Goal: Task Accomplishment & Management: Manage account settings

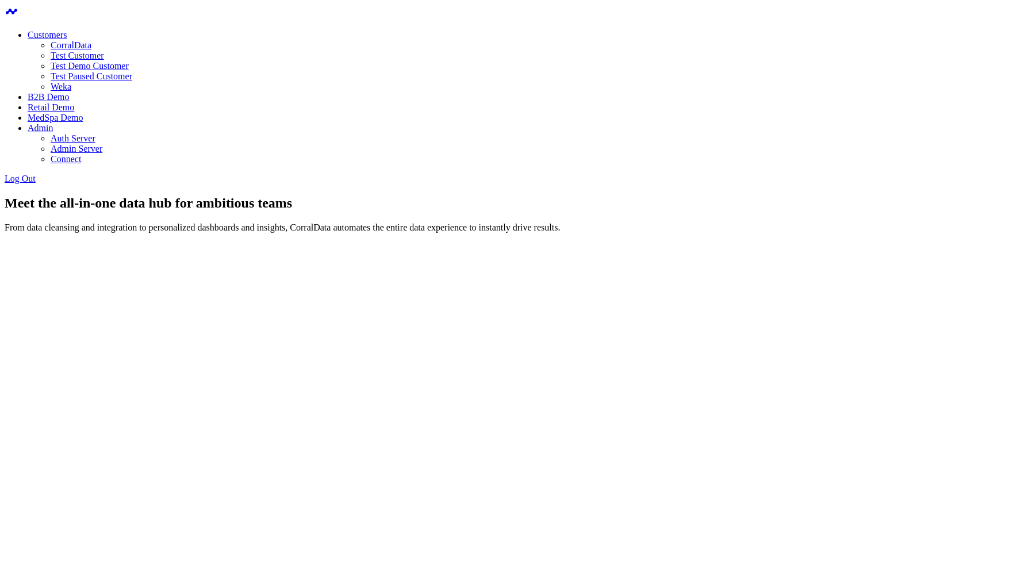
click at [91, 41] on link "CorralData" at bounding box center [71, 45] width 41 height 10
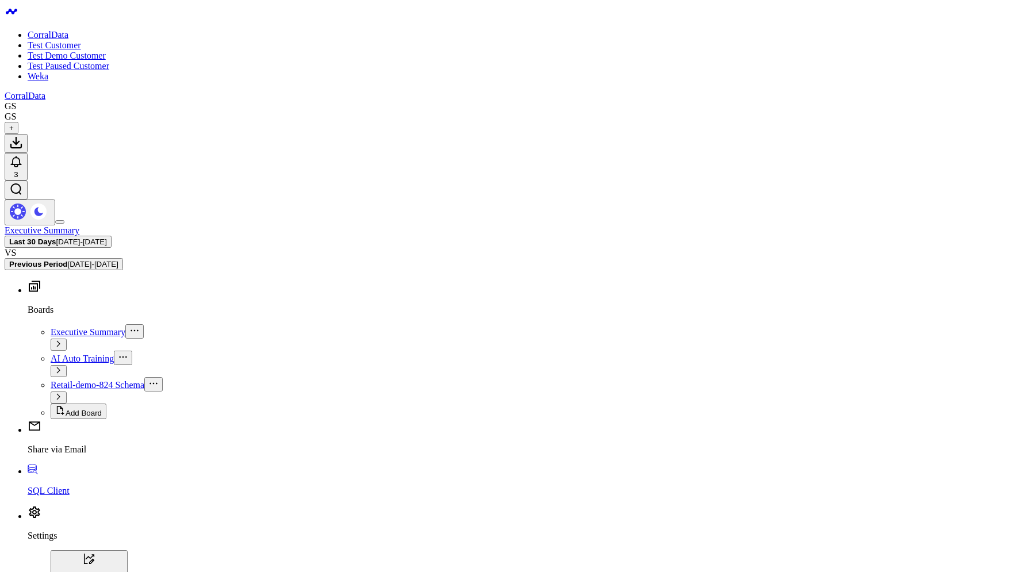
click at [48, 531] on p "Settings" at bounding box center [526, 536] width 996 height 10
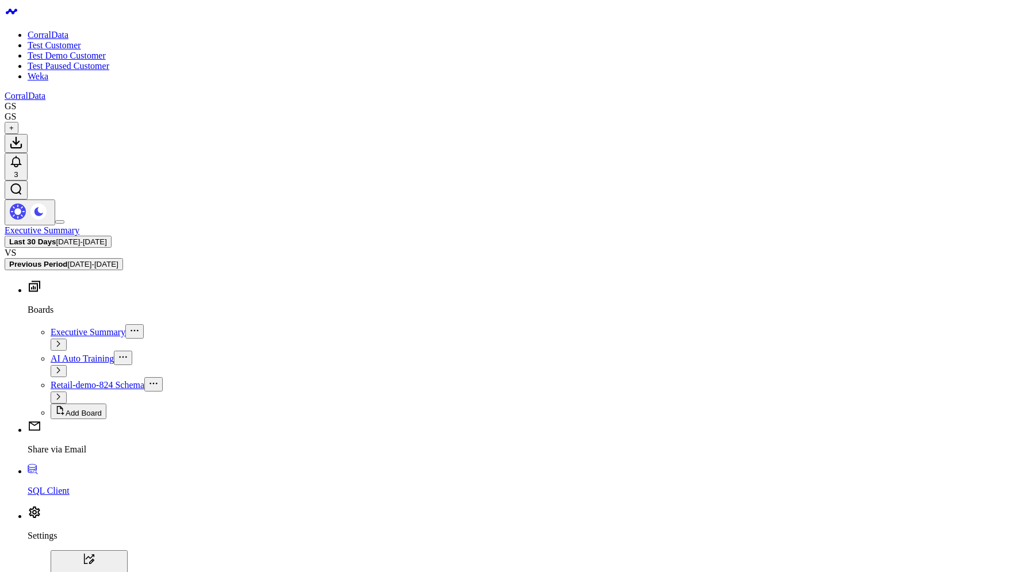
click at [49, 531] on p "Settings" at bounding box center [526, 536] width 996 height 10
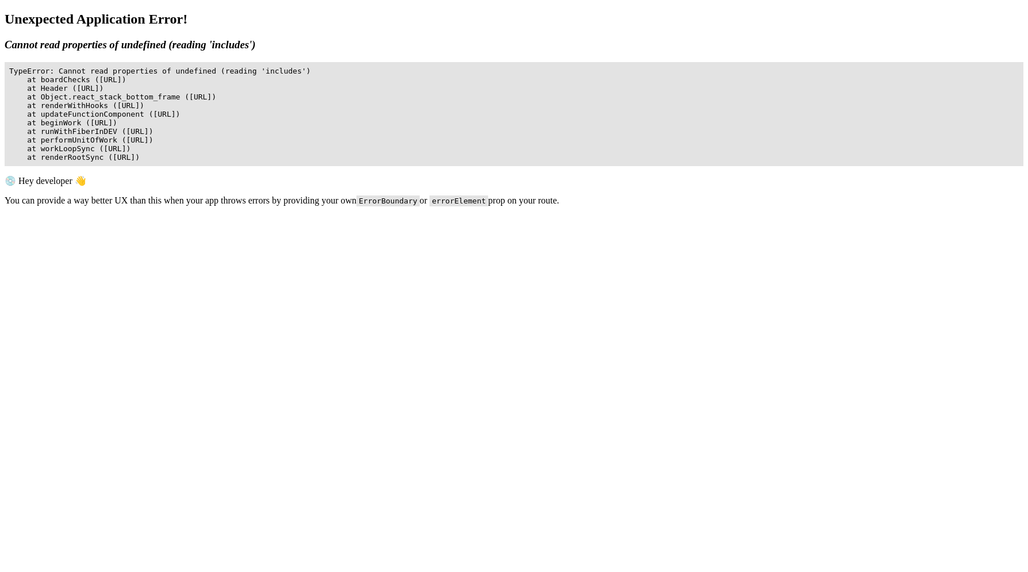
click at [61, 62] on pre "TypeError: Cannot read properties of undefined (reading 'includes') at boardChe…" at bounding box center [514, 114] width 1019 height 104
copy pre "boardChecks"
click at [932, 304] on body "Unexpected Application Error! Cannot read properties of undefined (reading 'inc…" at bounding box center [514, 158] width 1019 height 292
click at [166, 219] on body "Unexpected Application Error! Cannot read properties of undefined (reading 'inc…" at bounding box center [514, 158] width 1019 height 292
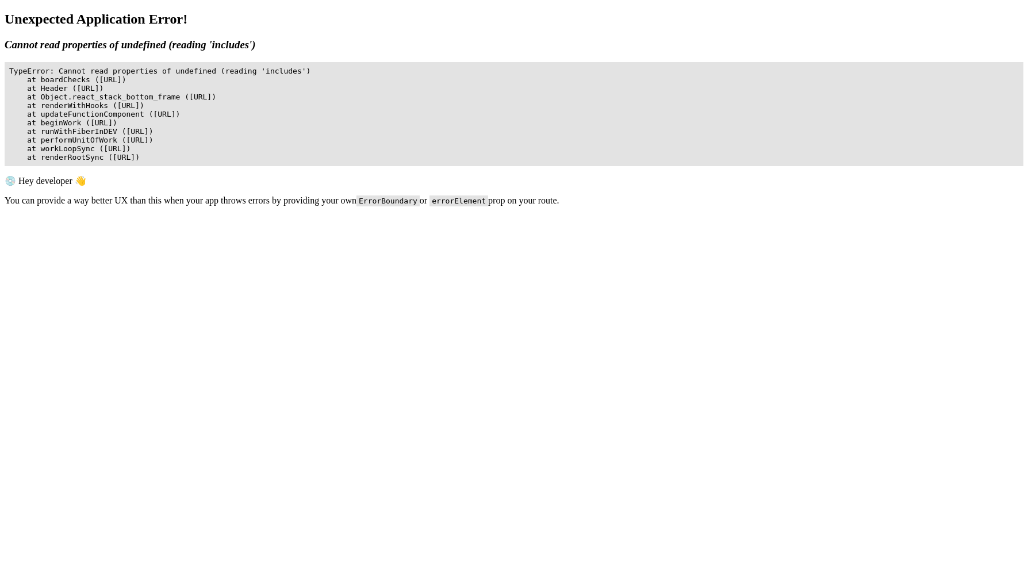
click at [707, 269] on body "Unexpected Application Error! Cannot read properties of undefined (reading 'inc…" at bounding box center [514, 158] width 1019 height 292
